Goal: Information Seeking & Learning: Understand process/instructions

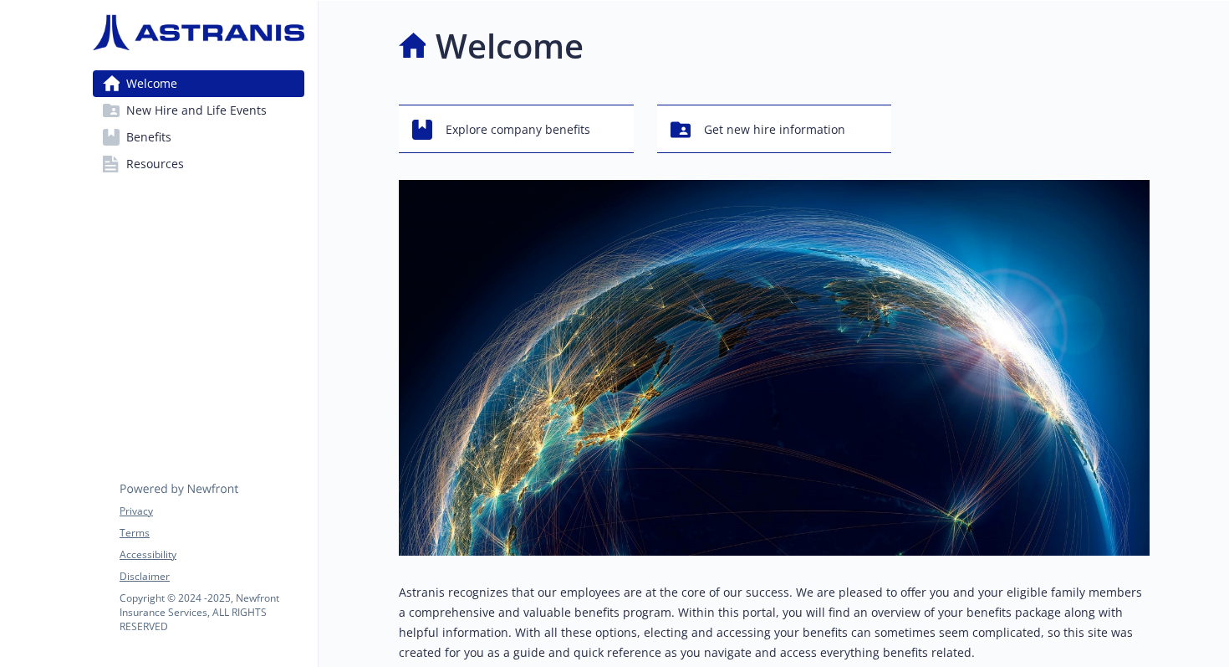
click at [141, 136] on span "Benefits" at bounding box center [148, 137] width 45 height 27
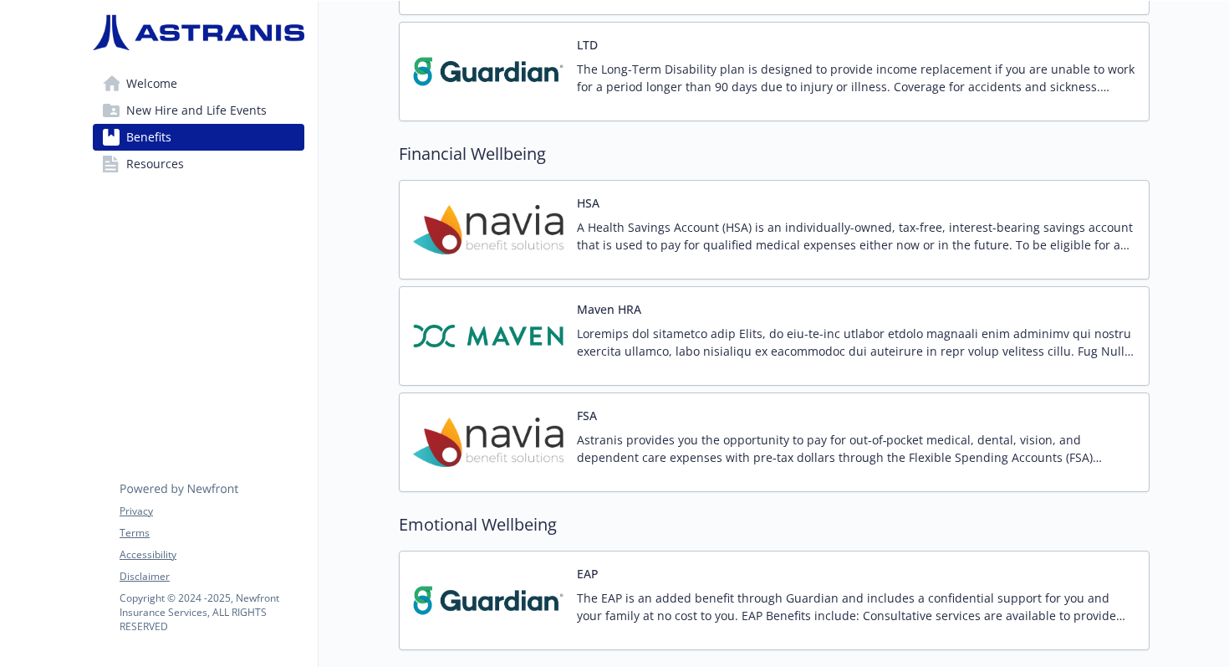
click at [621, 216] on div "HSA A Health Savings Account (HSA) is an individually-owned, tax-free, interest…" at bounding box center [856, 229] width 559 height 71
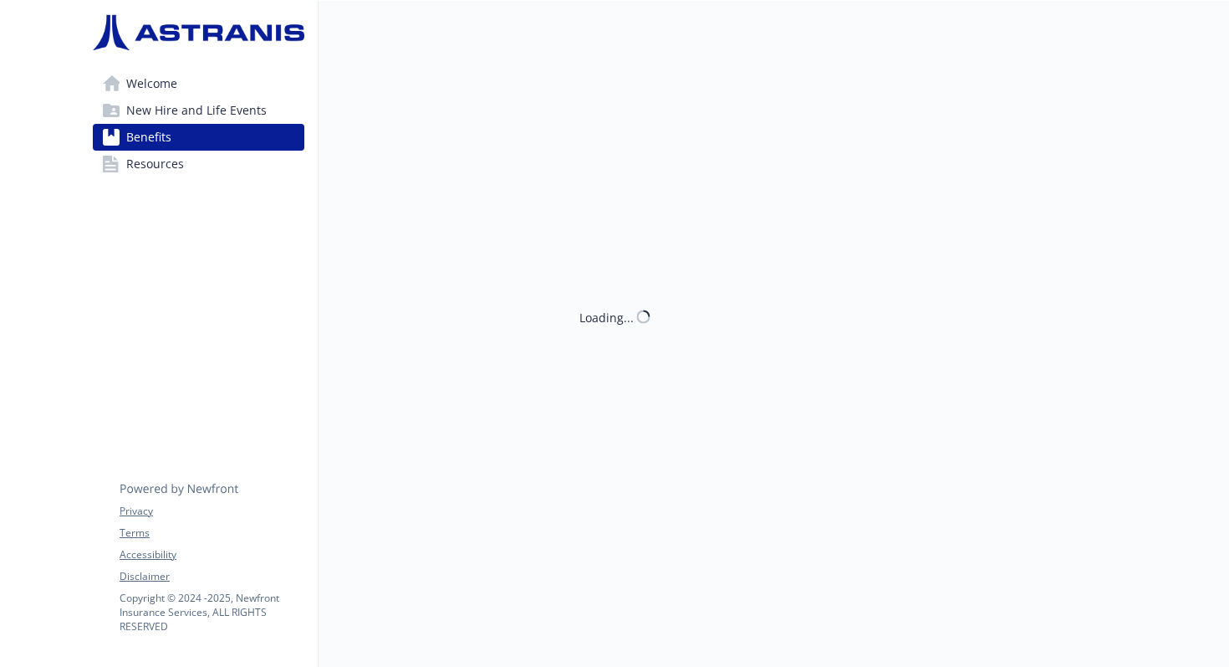
scroll to position [1327, 0]
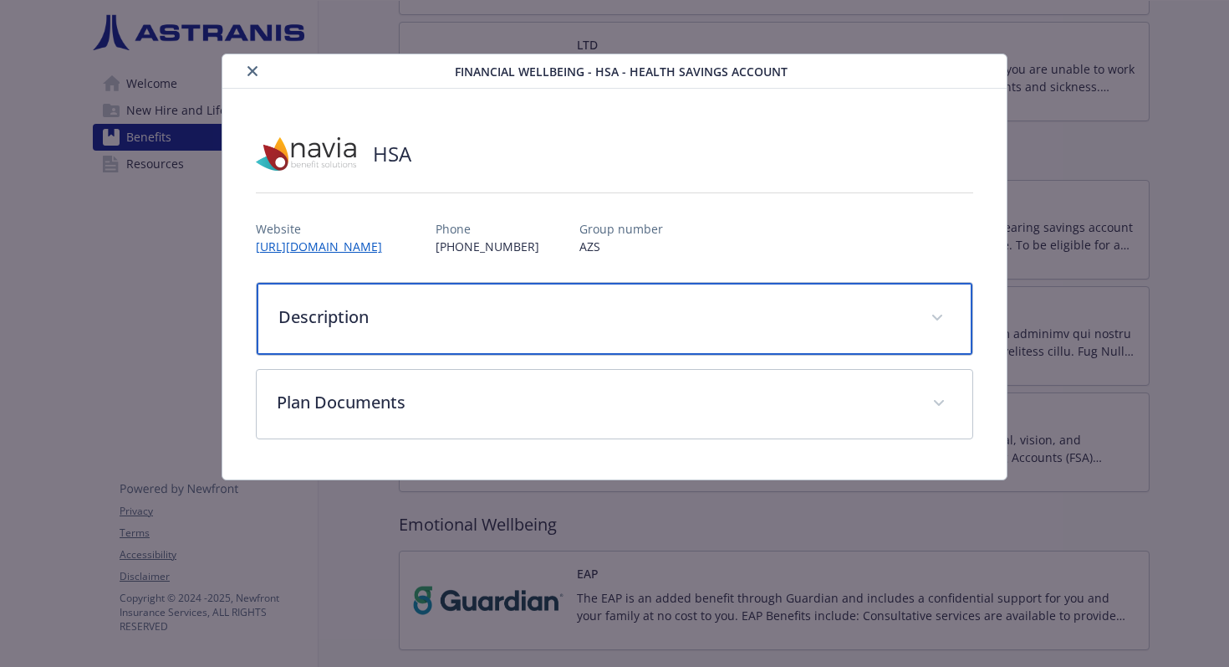
click at [529, 287] on div "Description" at bounding box center [615, 319] width 717 height 72
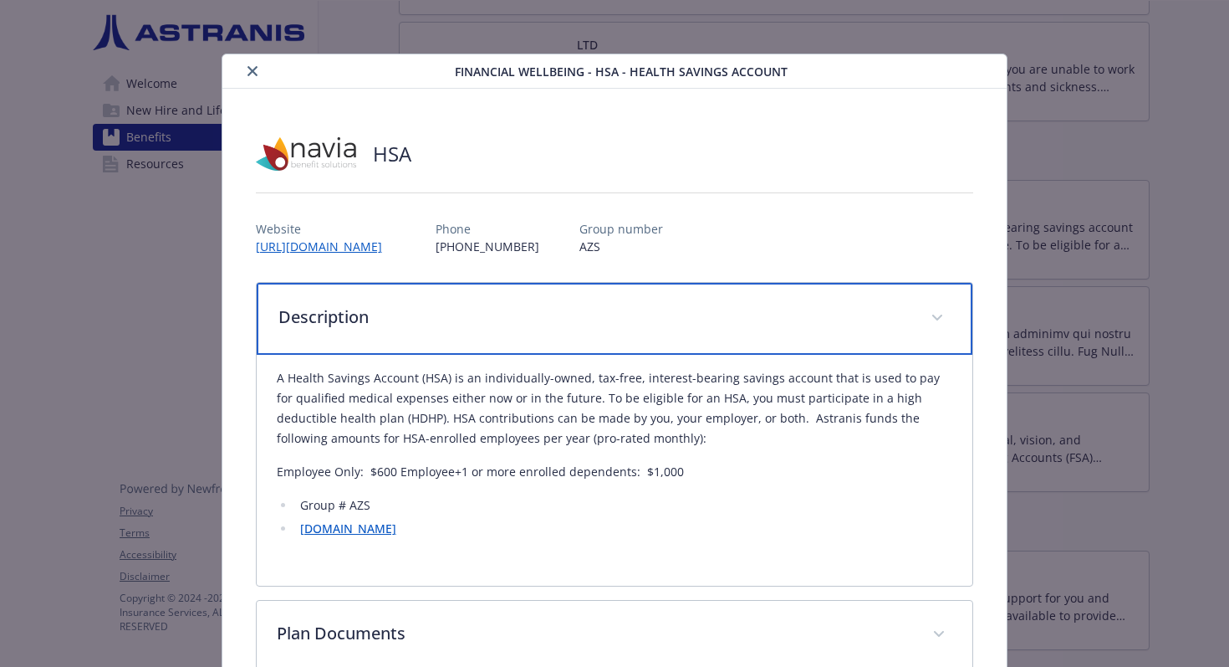
scroll to position [98, 0]
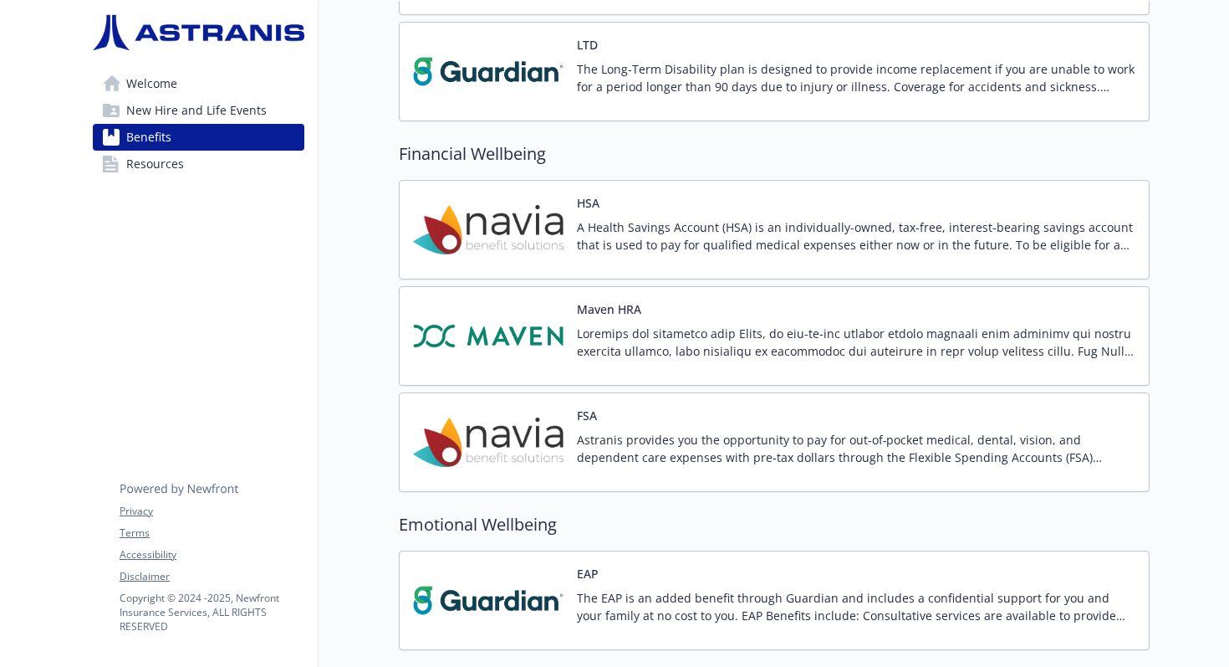
click at [184, 166] on link "Resources" at bounding box center [199, 164] width 212 height 27
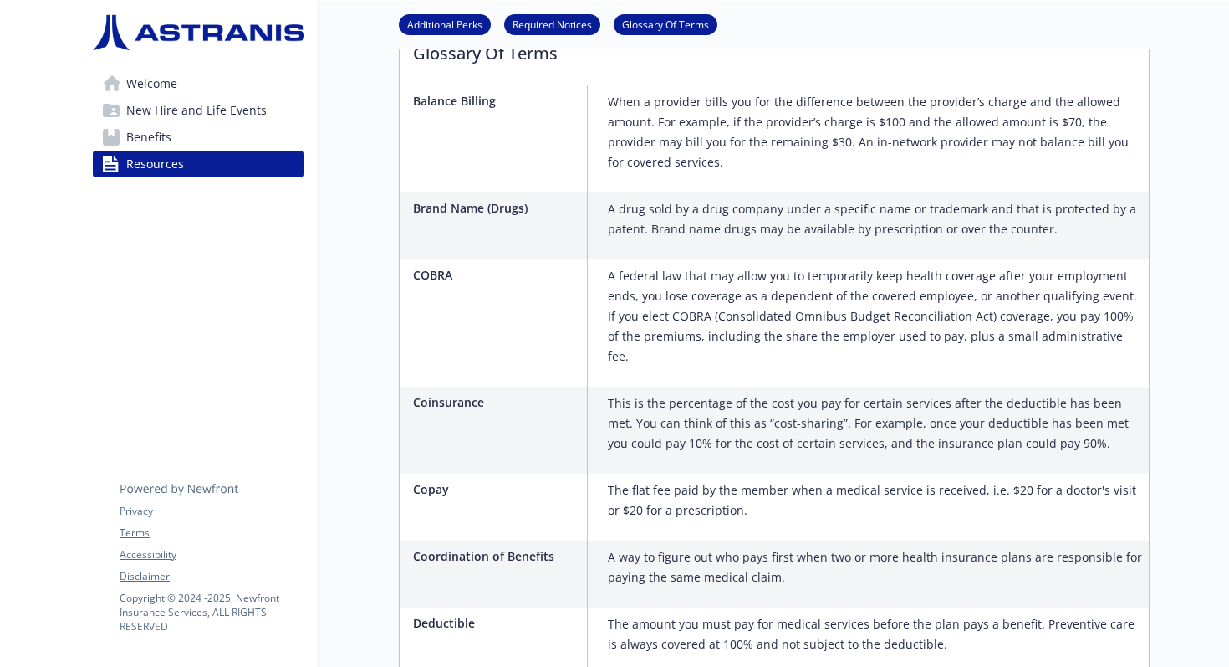
click at [204, 92] on link "Welcome" at bounding box center [199, 83] width 212 height 27
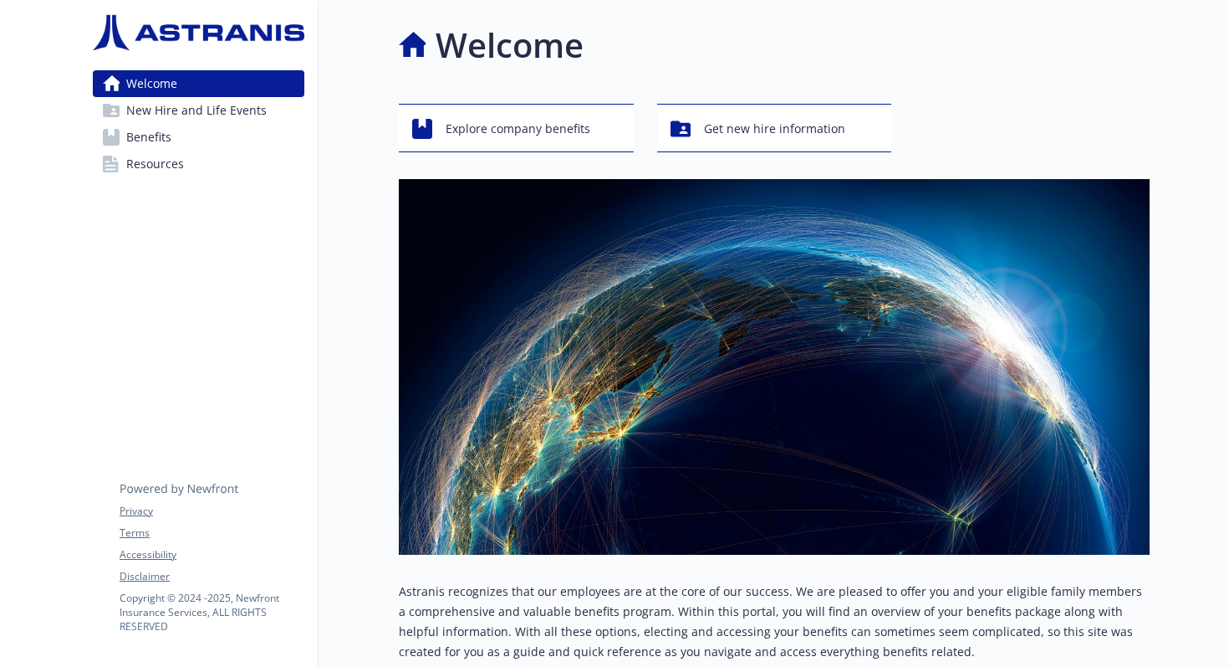
scroll to position [186, 0]
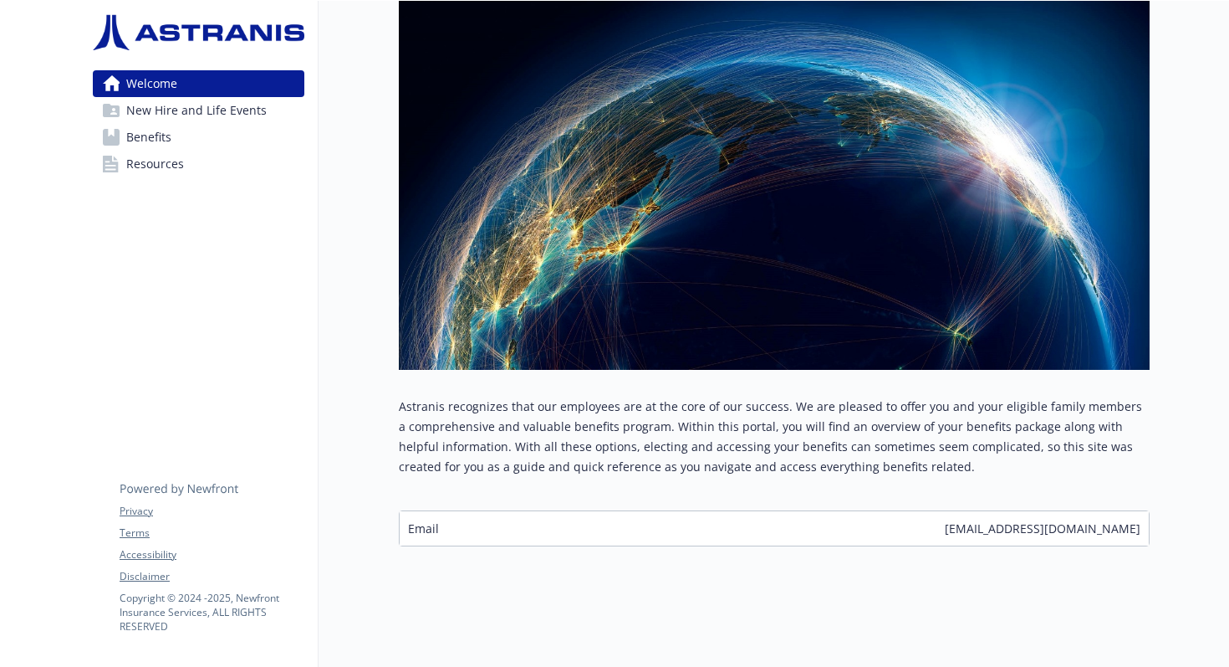
click at [211, 114] on span "New Hire and Life Events" at bounding box center [196, 110] width 140 height 27
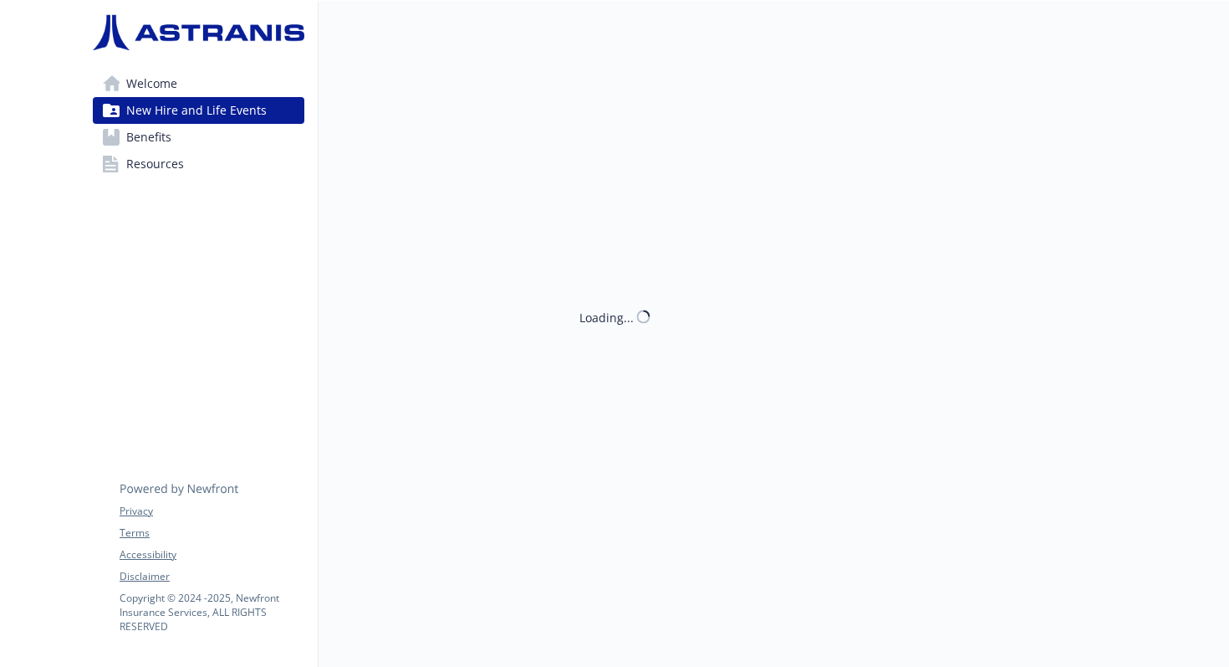
scroll to position [1, 0]
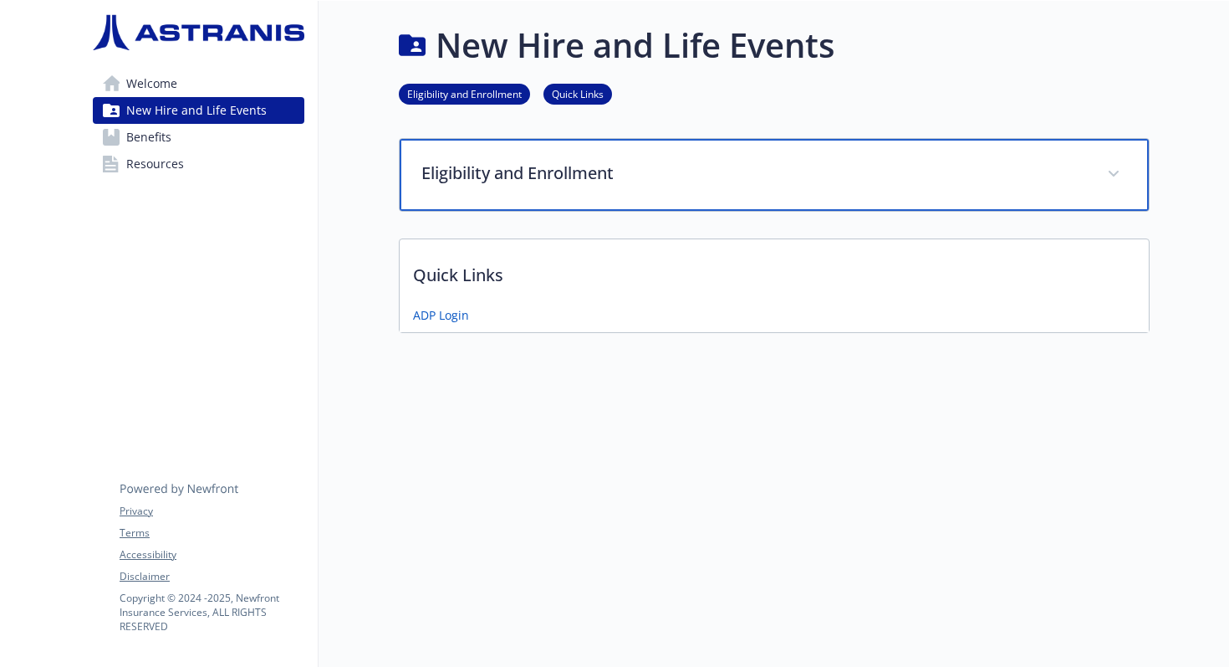
click at [515, 161] on p "Eligibility and Enrollment" at bounding box center [754, 173] width 666 height 25
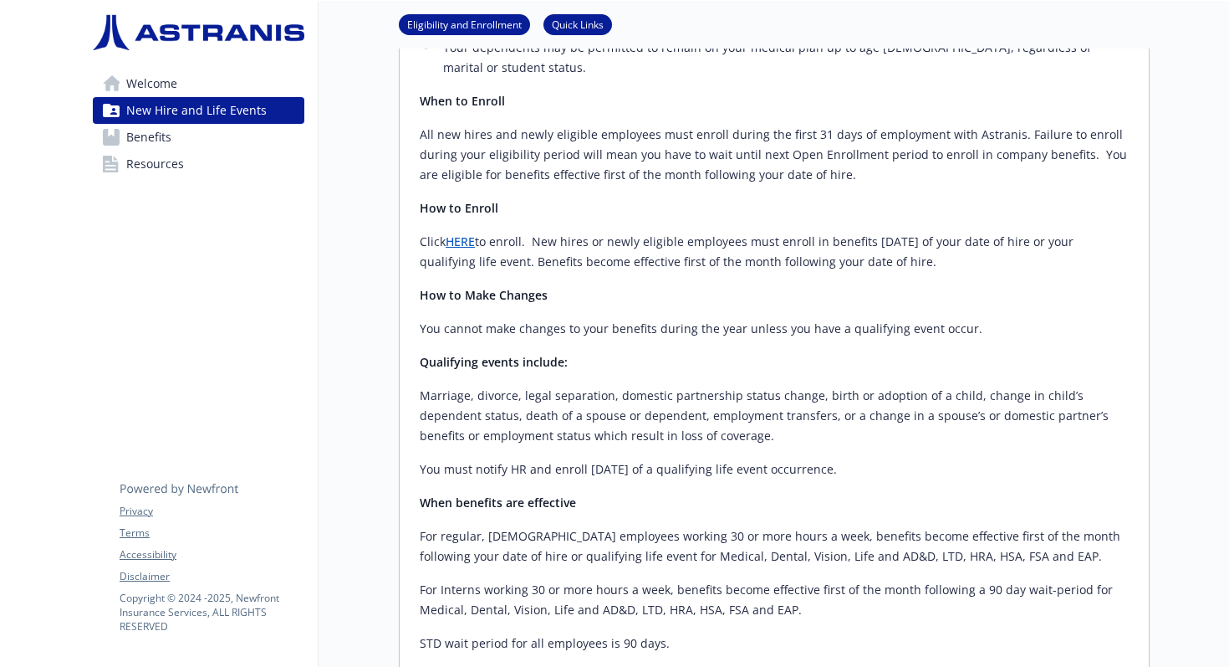
scroll to position [358, 0]
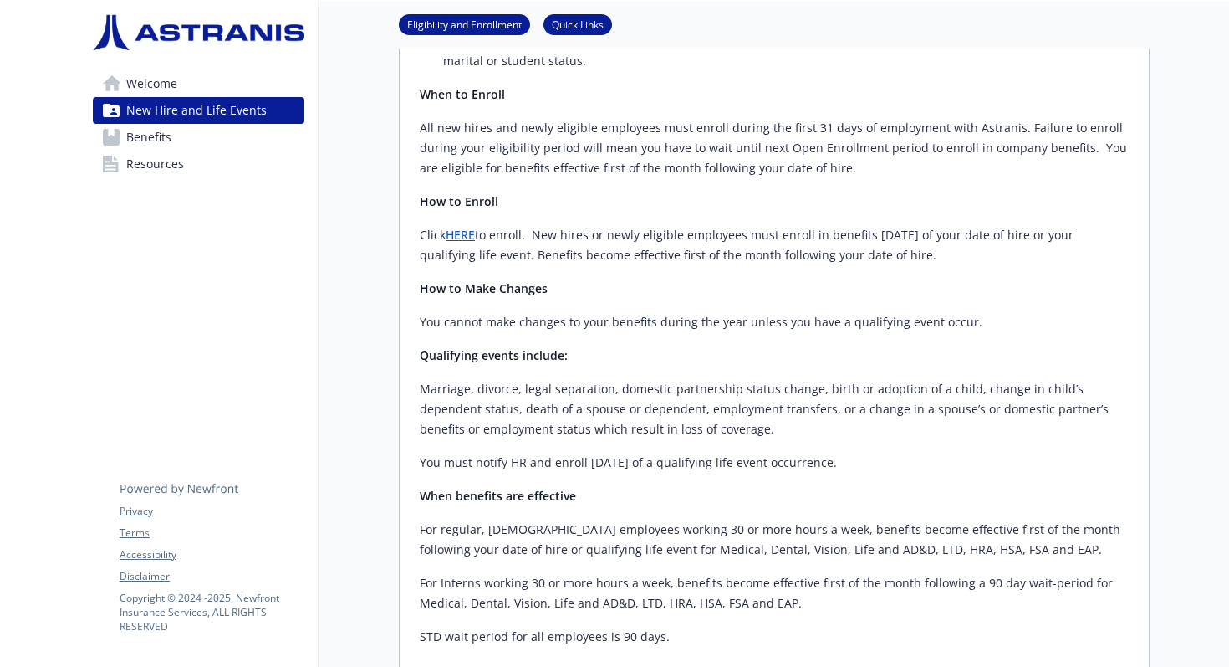
click at [468, 227] on link "HERE" at bounding box center [460, 235] width 29 height 16
